Goal: Task Accomplishment & Management: Manage account settings

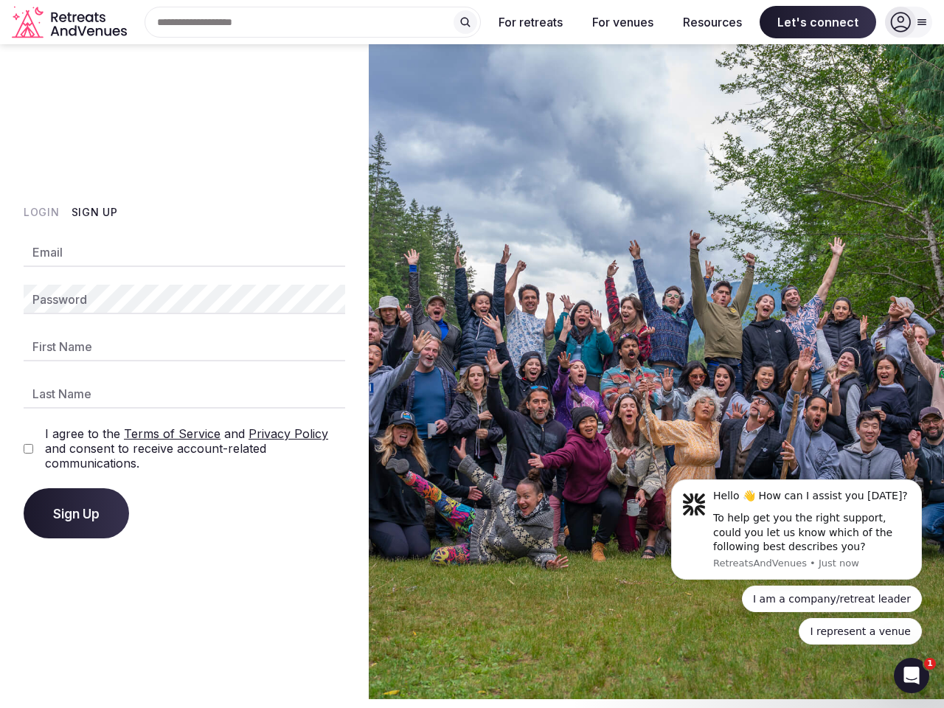
click at [472, 354] on img at bounding box center [656, 371] width 575 height 655
click at [313, 22] on div "Search Popular Destinations [GEOGRAPHIC_DATA], [GEOGRAPHIC_DATA] [GEOGRAPHIC_DA…" at bounding box center [307, 22] width 348 height 31
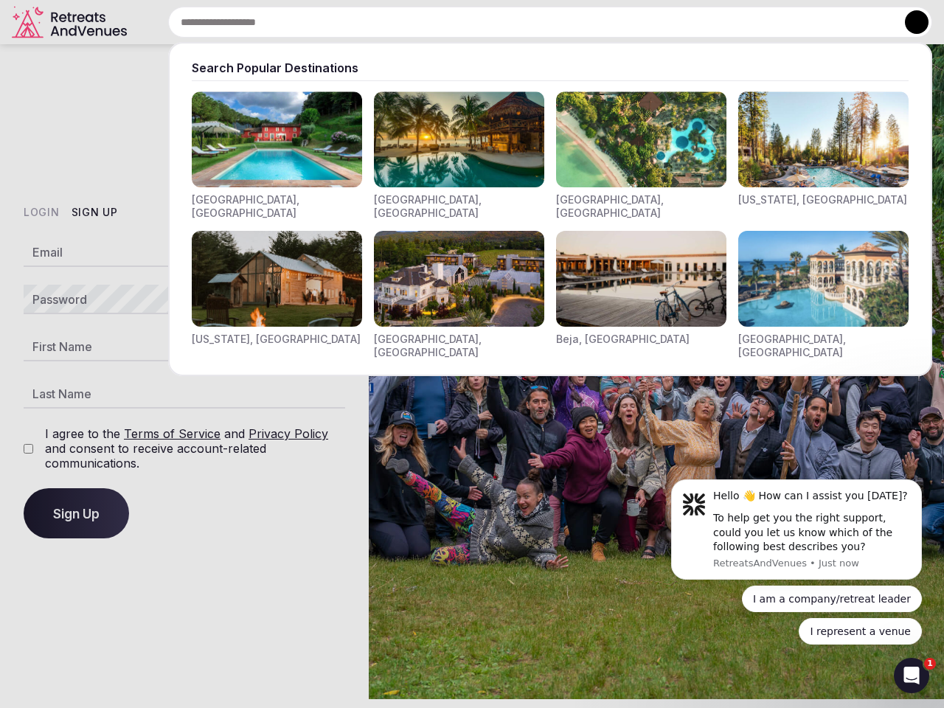
click at [465, 22] on input "text" at bounding box center [550, 22] width 764 height 31
click at [531, 22] on input "text" at bounding box center [550, 22] width 764 height 31
click at [622, 22] on input "text" at bounding box center [550, 22] width 764 height 31
click at [712, 22] on input "text" at bounding box center [550, 22] width 764 height 31
click at [818, 22] on input "text" at bounding box center [550, 22] width 764 height 31
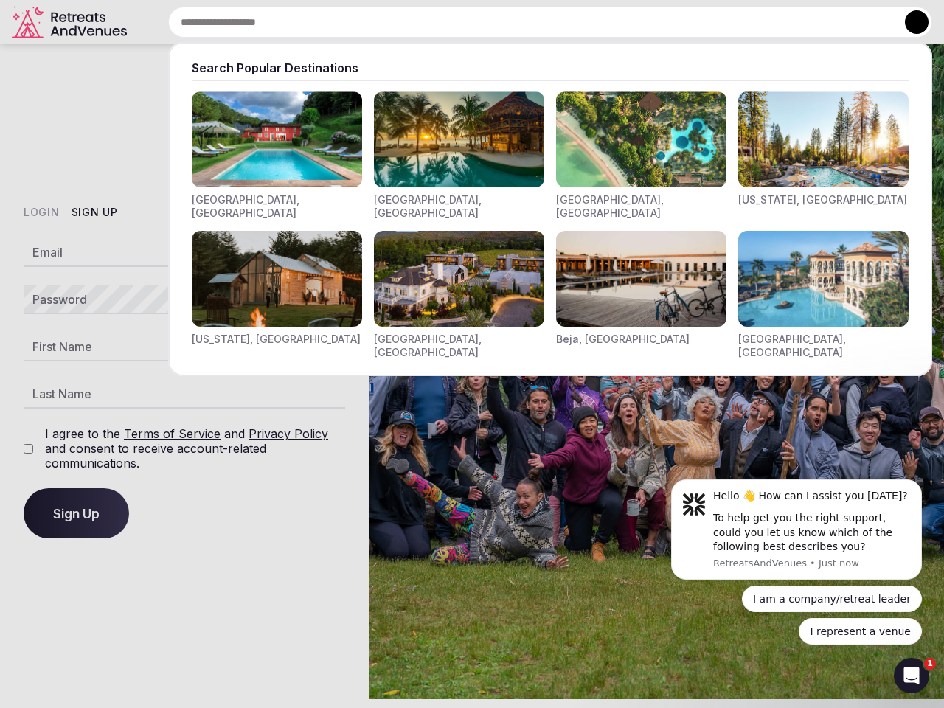
click at [908, 22] on button at bounding box center [917, 22] width 24 height 24
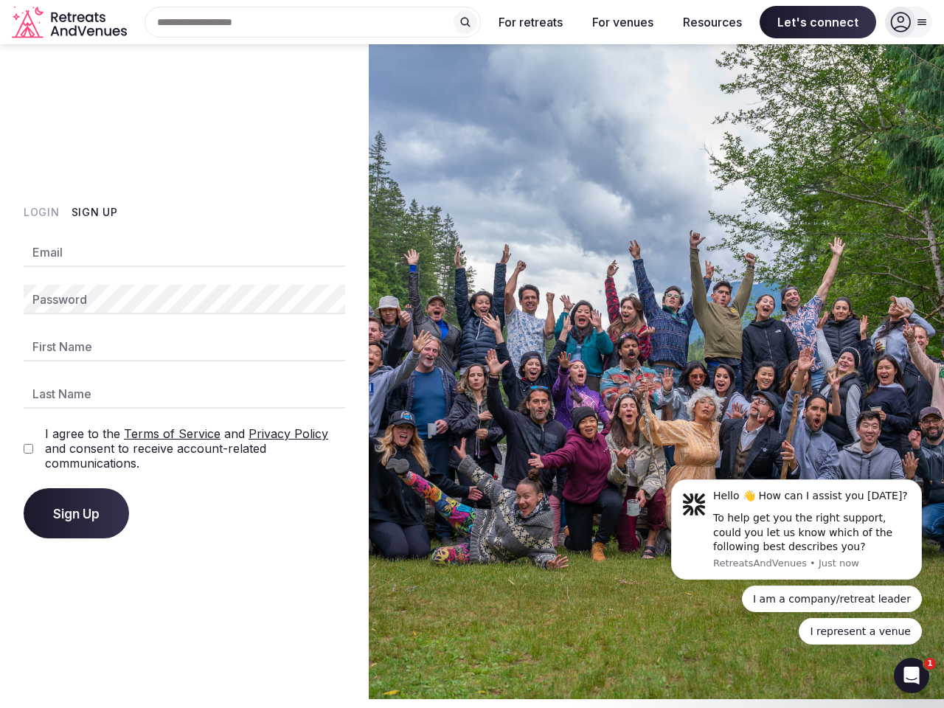
click at [41, 212] on button "Login" at bounding box center [42, 212] width 36 height 15
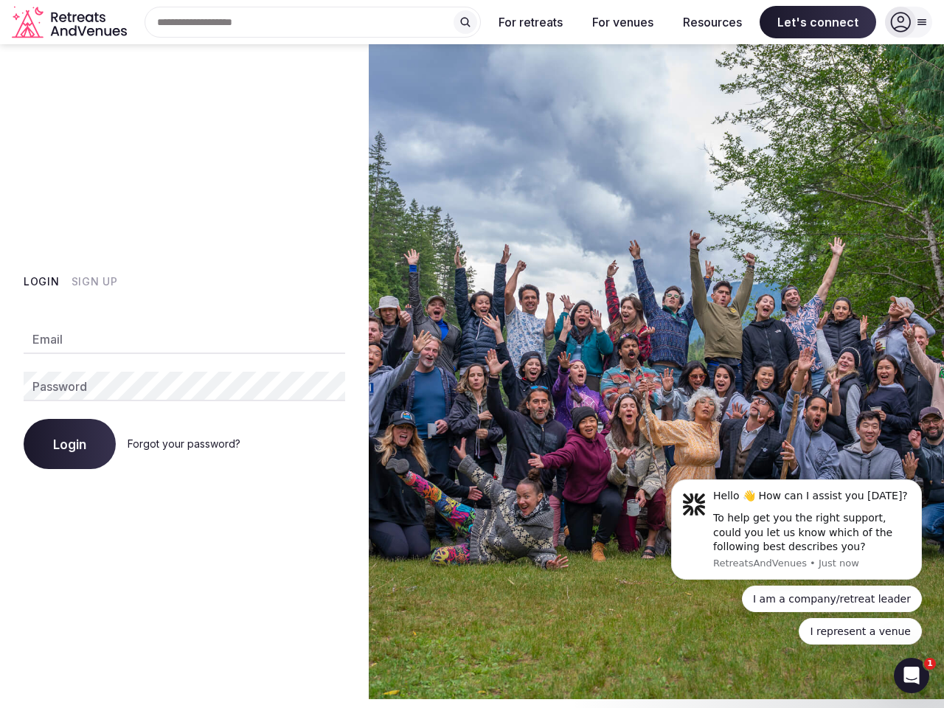
click at [94, 212] on div "Login Sign Up Email Password Login Forgot your password?" at bounding box center [184, 371] width 369 height 655
